Goal: Find specific page/section: Find specific page/section

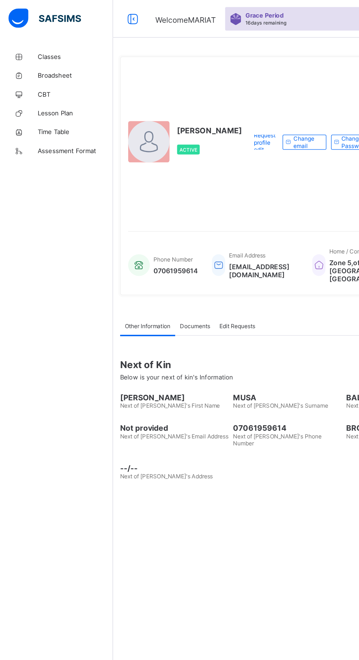
click at [35, 44] on span "Classes" at bounding box center [58, 44] width 59 height 6
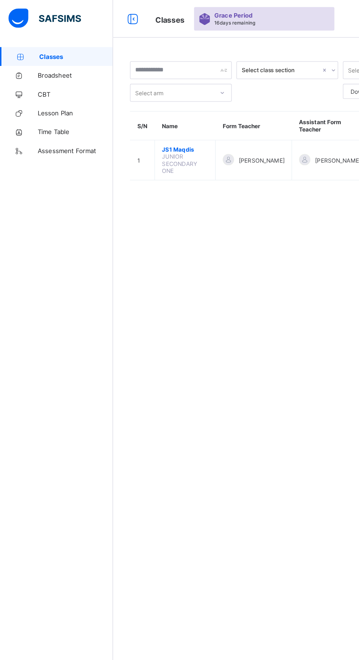
click at [135, 116] on span "JS1 Maqdis" at bounding box center [144, 116] width 36 height 5
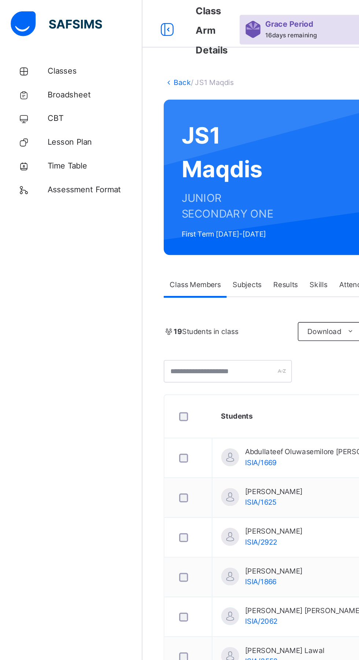
click at [151, 204] on div "19 Students in class" at bounding box center [140, 204] width 79 height 7
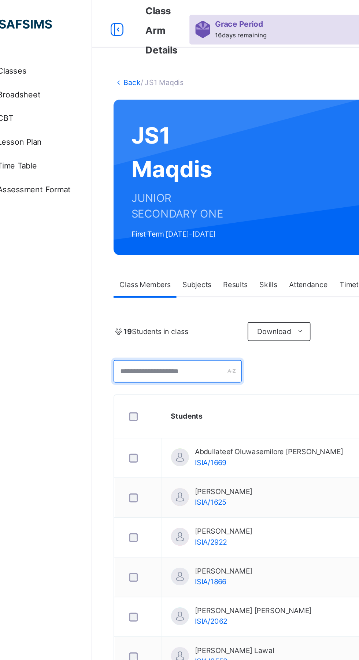
click at [167, 229] on input "text" at bounding box center [140, 229] width 79 height 14
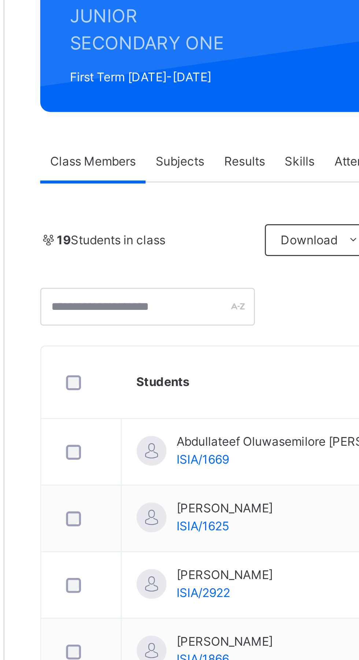
click at [119, 207] on span "19 Students in class" at bounding box center [127, 204] width 40 height 7
